Goal: Transaction & Acquisition: Purchase product/service

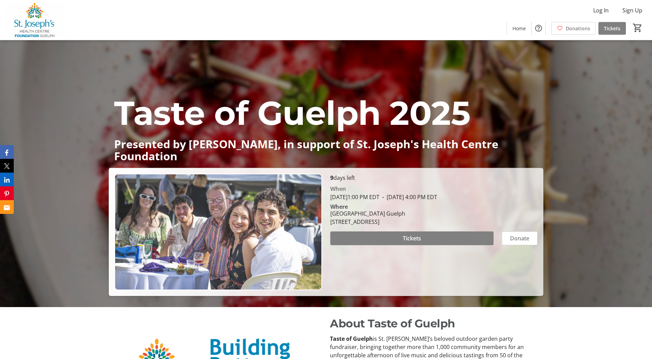
scroll to position [69, 0]
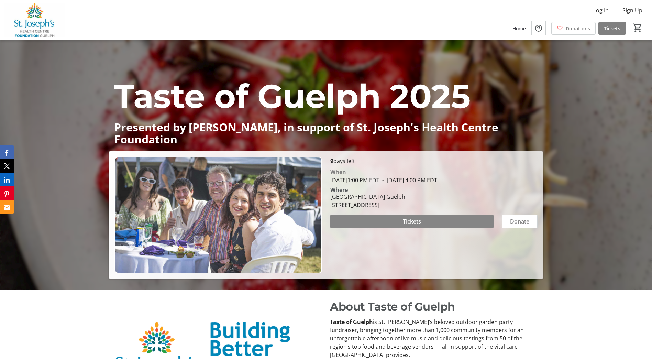
click at [404, 223] on span "Tickets" at bounding box center [412, 221] width 18 height 8
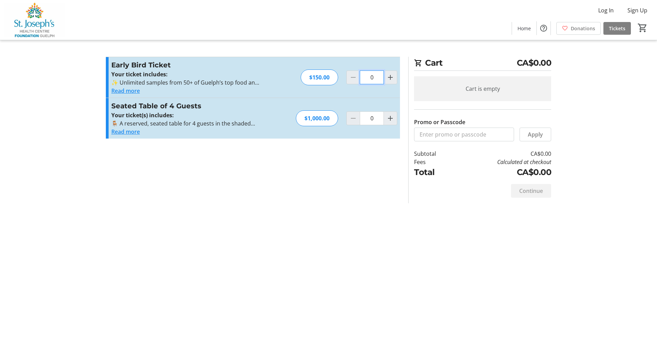
click at [375, 77] on input "0" at bounding box center [372, 77] width 24 height 14
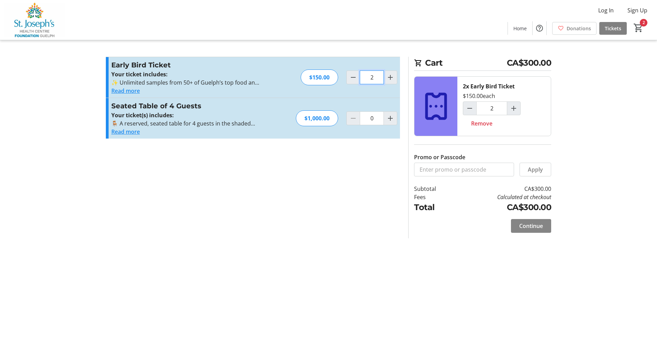
type input "2"
click at [535, 228] on span "Continue" at bounding box center [531, 226] width 24 height 8
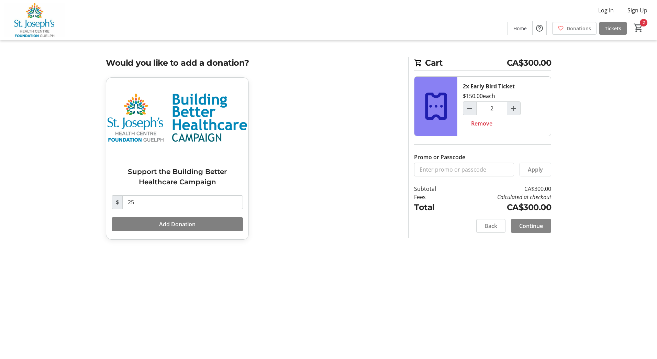
click at [534, 224] on span "Continue" at bounding box center [531, 226] width 24 height 8
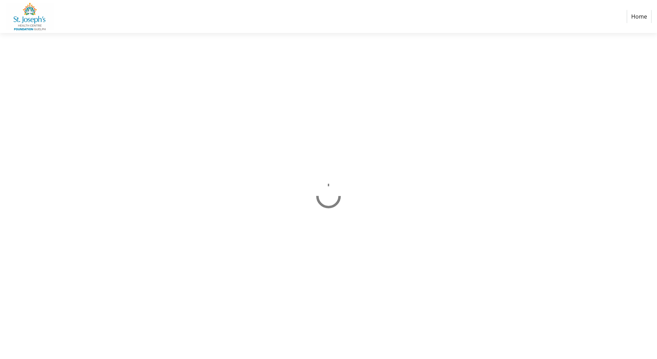
select select "CA"
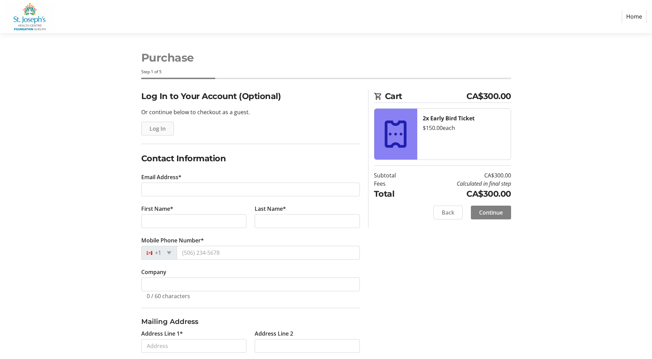
click at [155, 132] on span "Log In" at bounding box center [157, 128] width 16 height 8
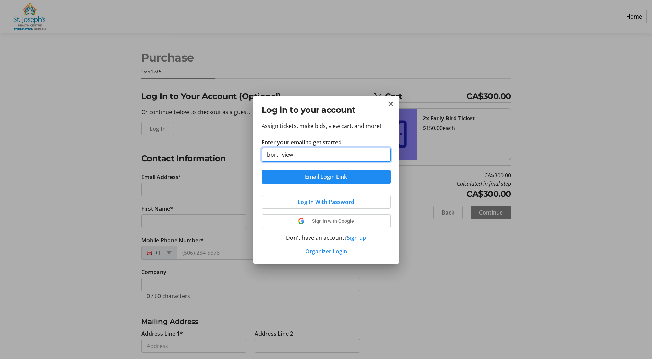
click at [261, 170] on button "Email Login Link" at bounding box center [325, 177] width 129 height 14
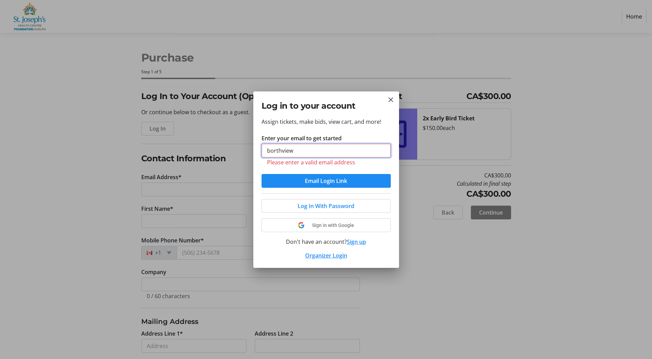
click at [329, 149] on input "borthview" at bounding box center [325, 151] width 129 height 14
type input "[EMAIL_ADDRESS][DOMAIN_NAME]"
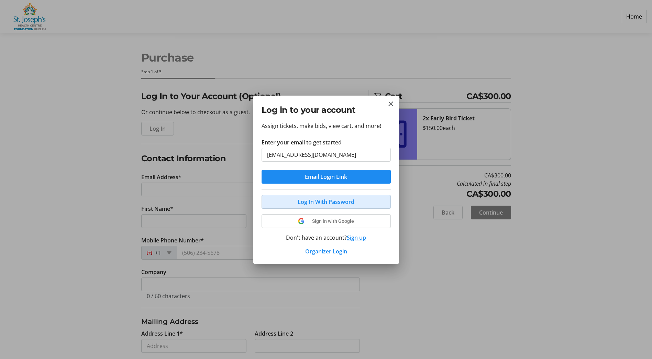
click at [334, 200] on span "Log In With Password" at bounding box center [326, 202] width 57 height 8
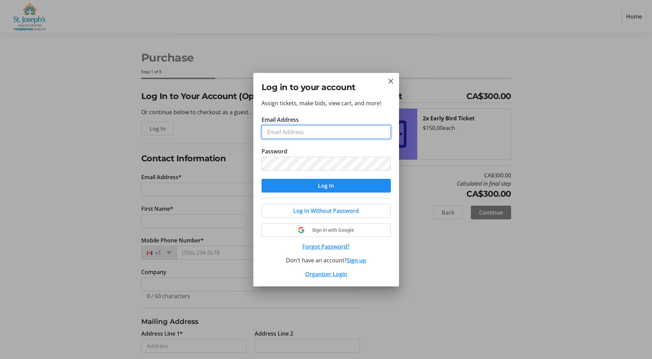
click at [299, 136] on input "Email Address" at bounding box center [325, 132] width 129 height 14
type input "[EMAIL_ADDRESS][DOMAIN_NAME]"
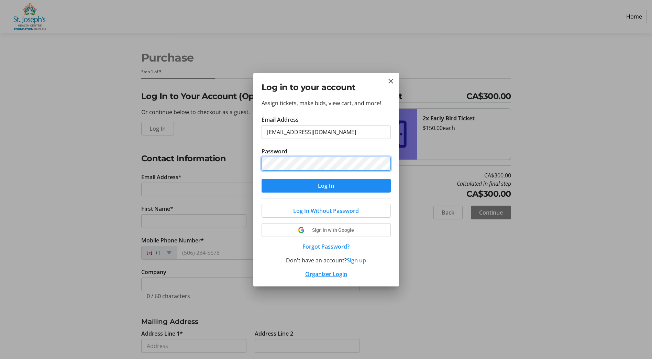
click at [261, 179] on button "Log In" at bounding box center [325, 186] width 129 height 14
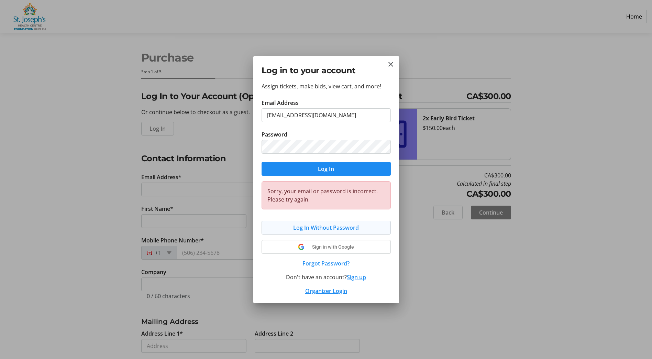
click at [318, 226] on span "Log In Without Password" at bounding box center [326, 227] width 66 height 8
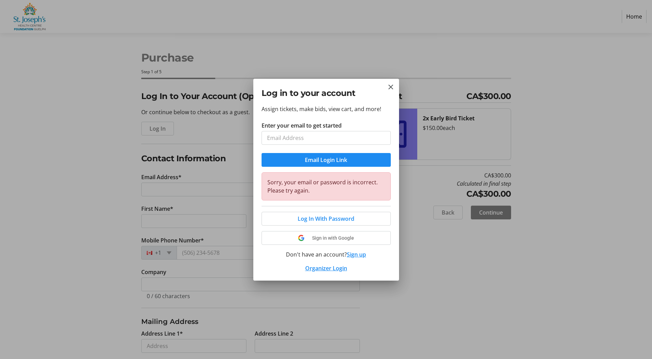
click at [452, 261] on div at bounding box center [326, 179] width 652 height 359
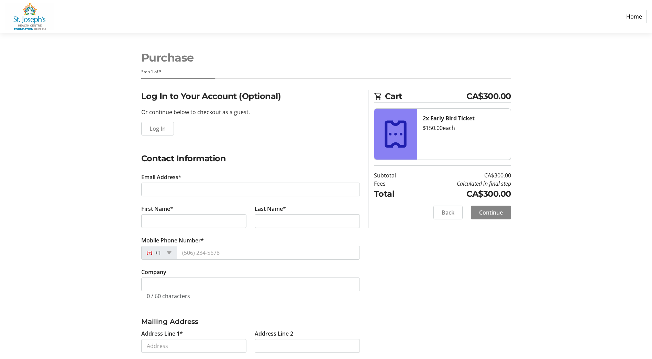
click at [484, 215] on span "Continue" at bounding box center [491, 212] width 24 height 8
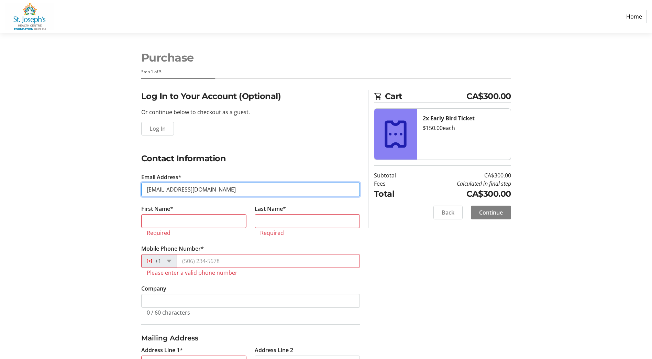
type input "[EMAIL_ADDRESS][DOMAIN_NAME]"
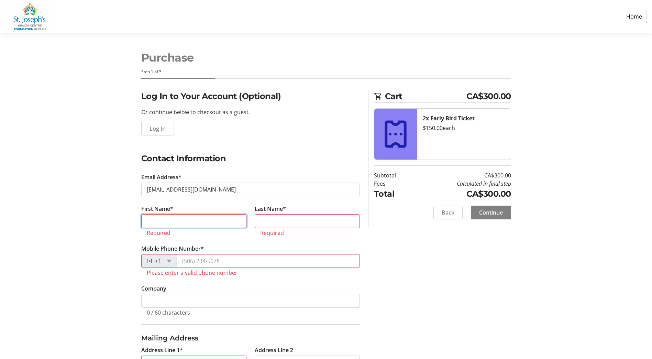
click at [151, 222] on input "First Name*" at bounding box center [193, 221] width 105 height 14
type input "[PERSON_NAME]"
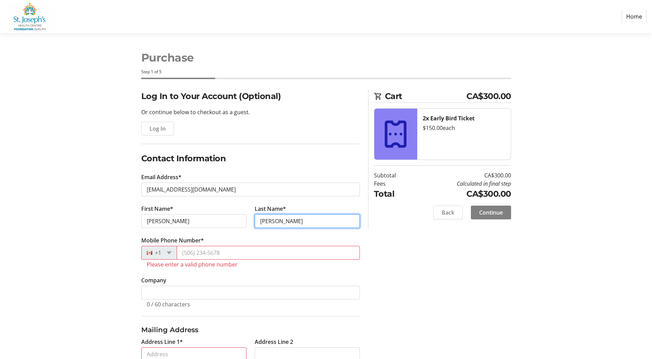
type input "[PERSON_NAME]"
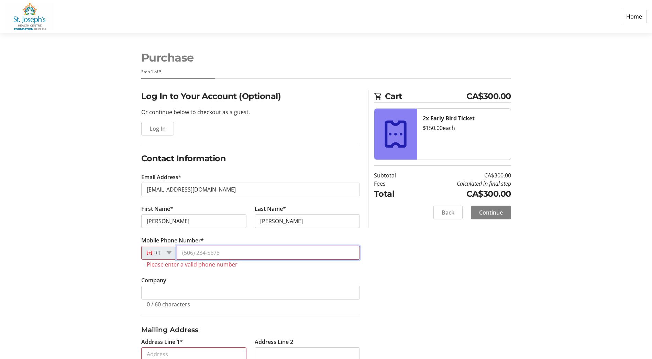
click at [187, 256] on input "Mobile Phone Number*" at bounding box center [268, 253] width 183 height 14
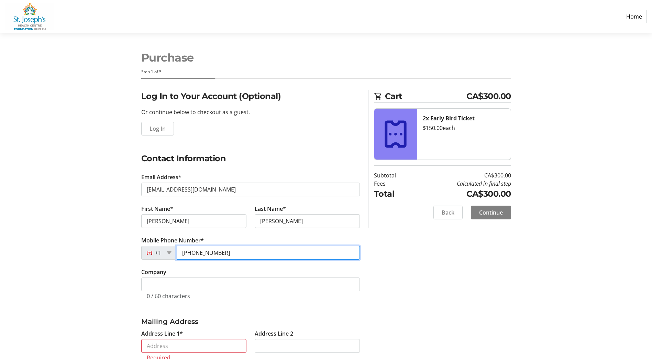
type input "[PHONE_NUMBER]"
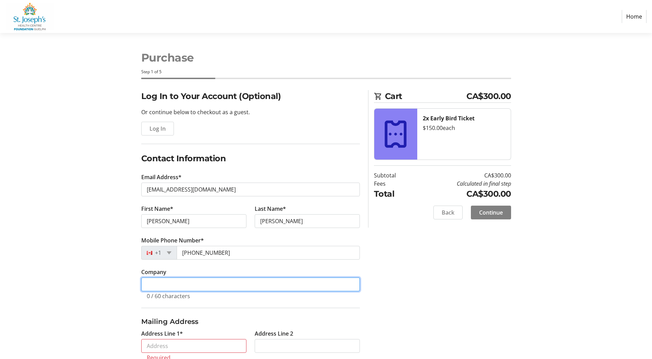
click at [191, 285] on input "Company" at bounding box center [250, 284] width 219 height 14
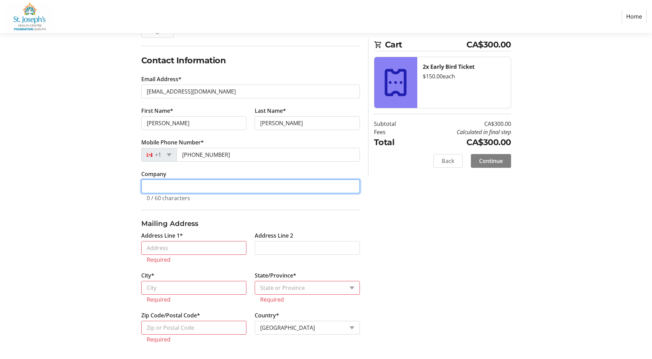
scroll to position [98, 0]
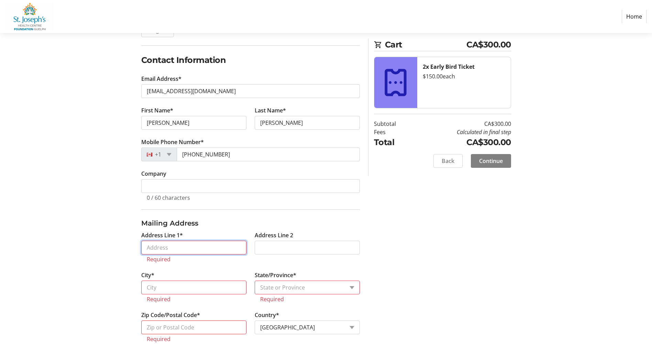
click at [210, 247] on input "Address Line 1*" at bounding box center [193, 248] width 105 height 14
type input "147"
type input "Concession 4 RR3"
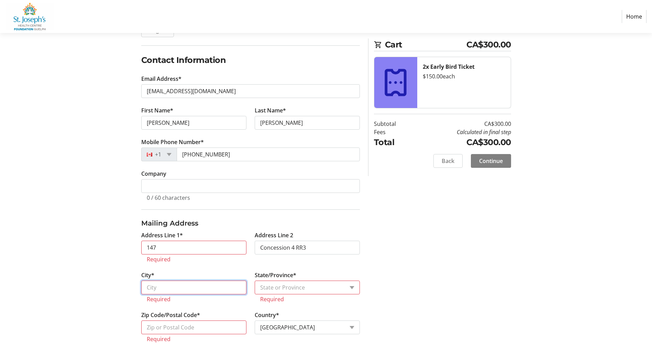
type input "Mildmay"
select select "ON"
type input "N0G2J0"
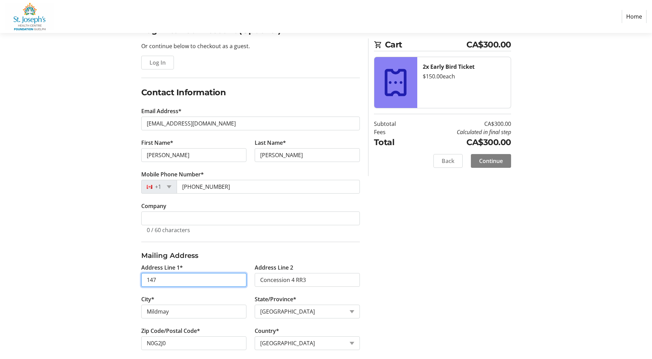
scroll to position [74, 0]
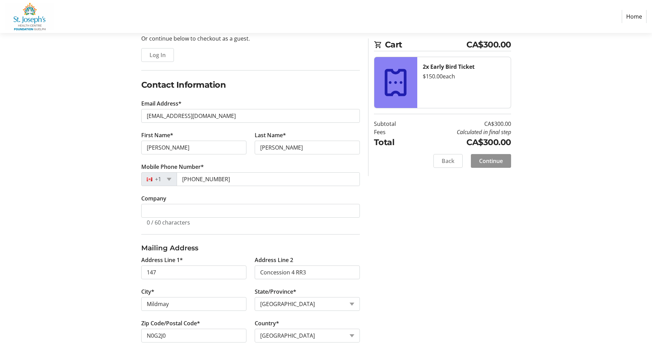
click at [491, 163] on span "Continue" at bounding box center [491, 161] width 24 height 8
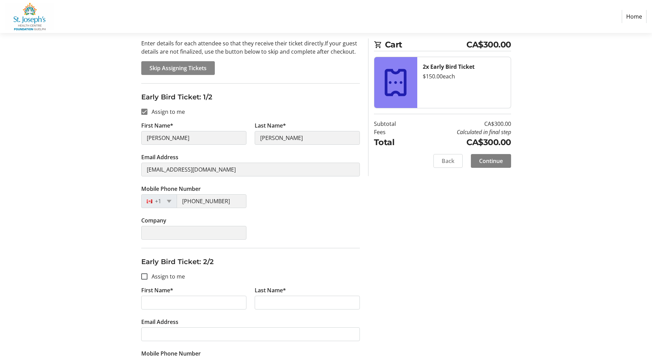
scroll to position [122, 0]
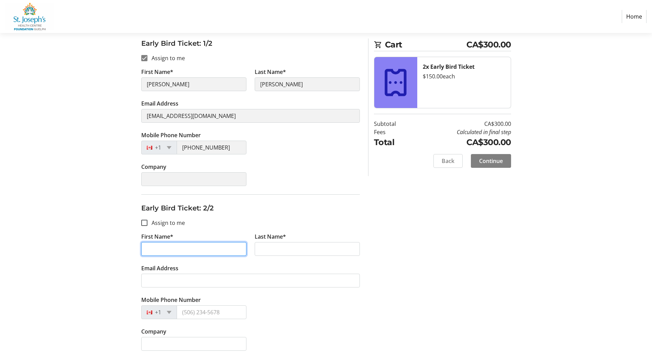
click at [160, 246] on input "First Name*" at bounding box center [193, 249] width 105 height 14
click at [146, 223] on input "Assign to me" at bounding box center [144, 223] width 6 height 6
checkbox input "true"
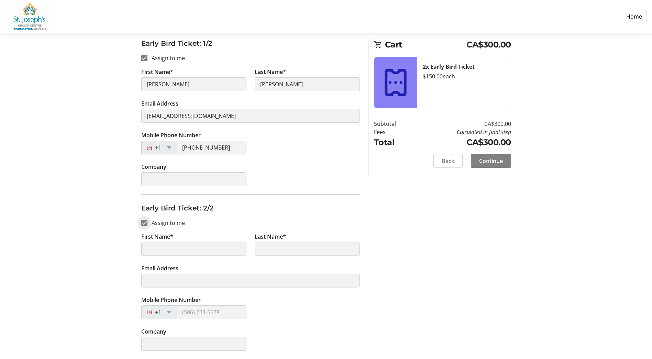
type input "[PERSON_NAME]"
type input "[EMAIL_ADDRESS][DOMAIN_NAME]"
type input "[PHONE_NUMBER]"
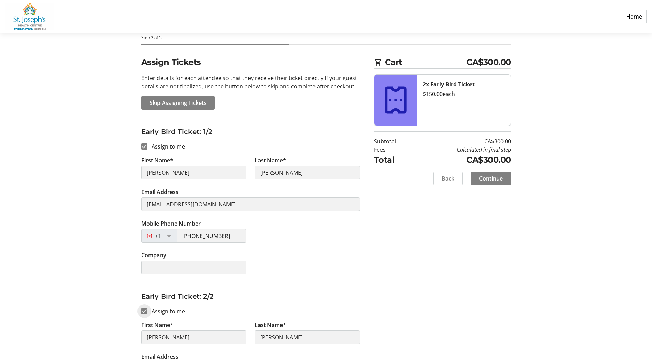
scroll to position [0, 0]
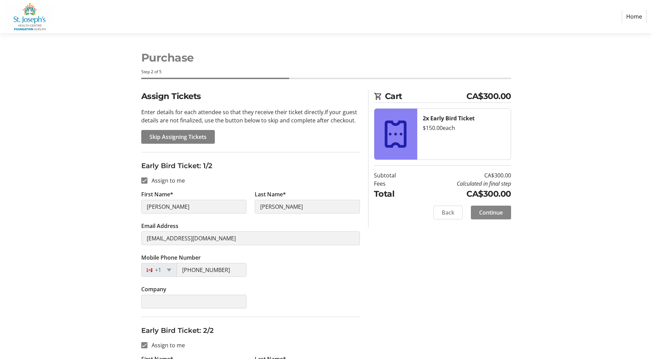
click at [485, 216] on span "Continue" at bounding box center [491, 212] width 24 height 8
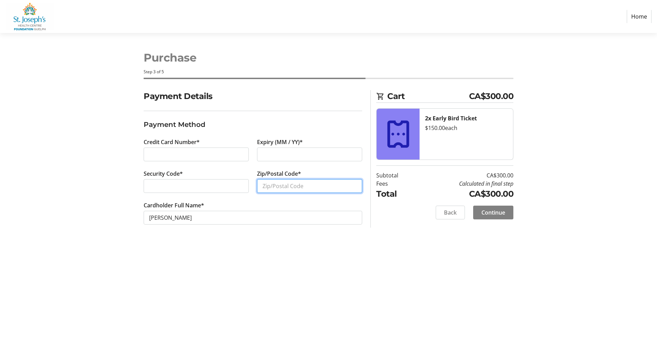
click at [291, 186] on input "Zip/Postal Code*" at bounding box center [309, 186] width 105 height 14
type input "N0g2J0"
click at [488, 212] on span "Continue" at bounding box center [493, 212] width 24 height 8
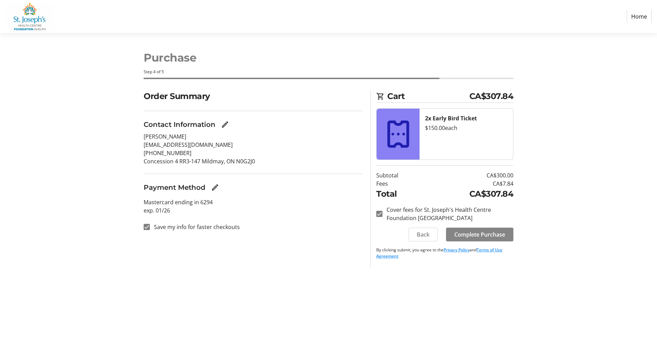
click at [480, 237] on span "Complete Purchase" at bounding box center [479, 234] width 51 height 8
